Goal: Task Accomplishment & Management: Complete application form

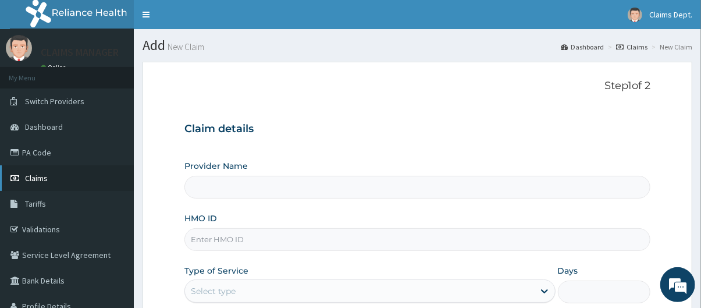
click at [69, 175] on link "Claims" at bounding box center [67, 178] width 134 height 26
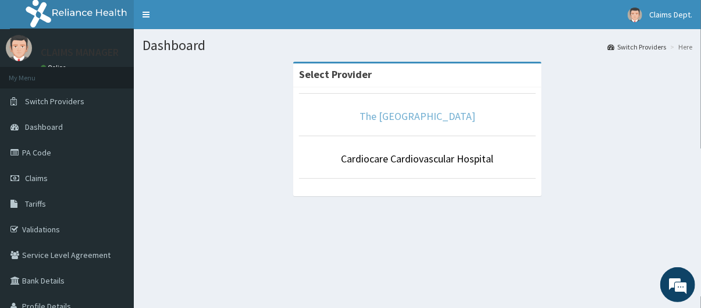
click at [436, 119] on link "The [GEOGRAPHIC_DATA]" at bounding box center [418, 115] width 116 height 13
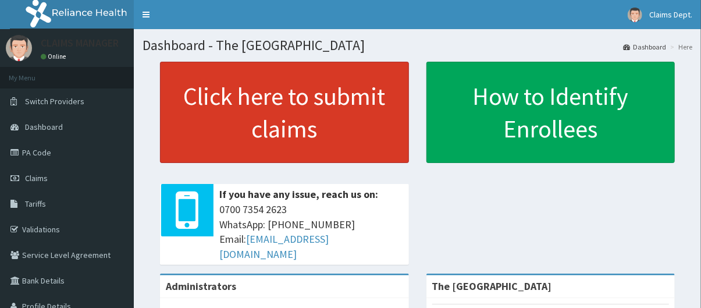
drag, startPoint x: 0, startPoint y: 0, endPoint x: 226, endPoint y: 121, distance: 256.7
click at [215, 112] on link "Click here to submit claims" at bounding box center [284, 112] width 249 height 101
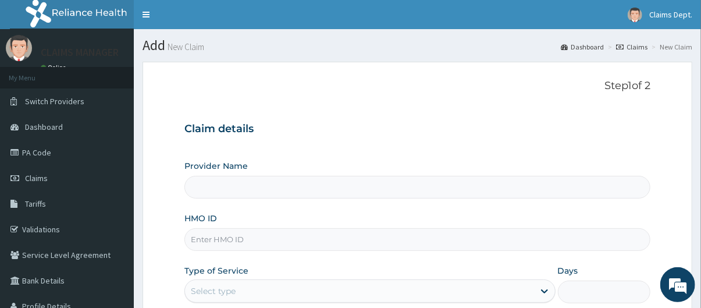
click at [244, 241] on input "HMO ID" at bounding box center [417, 239] width 467 height 23
type input "The Limi Children's Hospital"
paste input "NGL/10014/C"
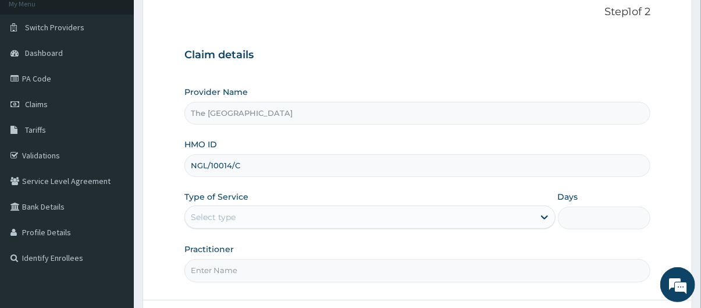
scroll to position [169, 0]
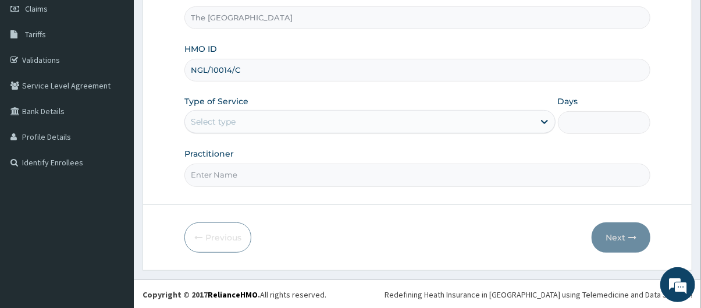
type input "NGL/10014/C"
click at [222, 119] on div "Select type" at bounding box center [213, 122] width 45 height 12
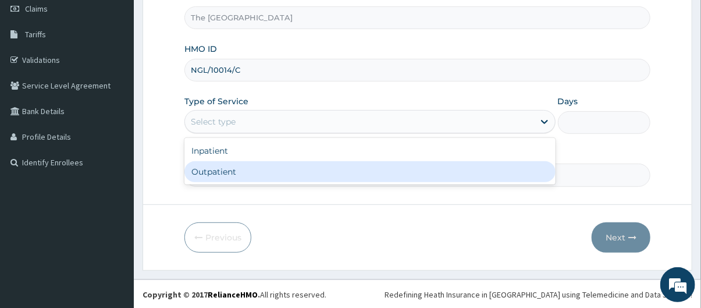
click at [228, 172] on div "Outpatient" at bounding box center [369, 171] width 371 height 21
type input "1"
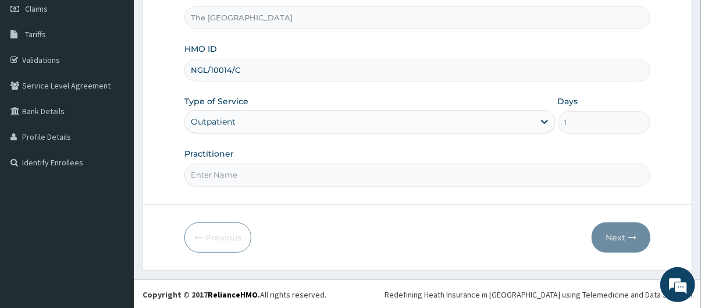
click at [234, 172] on input "Practitioner" at bounding box center [417, 175] width 467 height 23
type input "doctor"
click at [619, 241] on button "Next" at bounding box center [621, 237] width 59 height 30
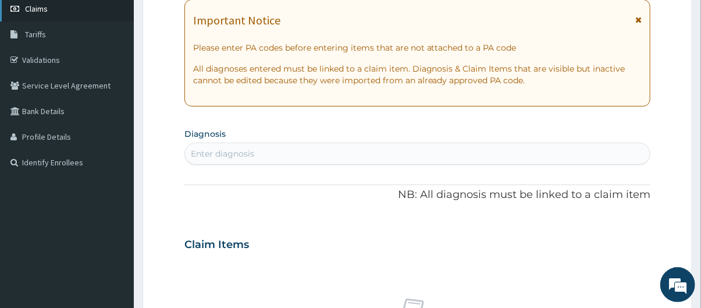
click at [58, 7] on link "Claims" at bounding box center [67, 9] width 134 height 26
